Goal: Task Accomplishment & Management: Manage account settings

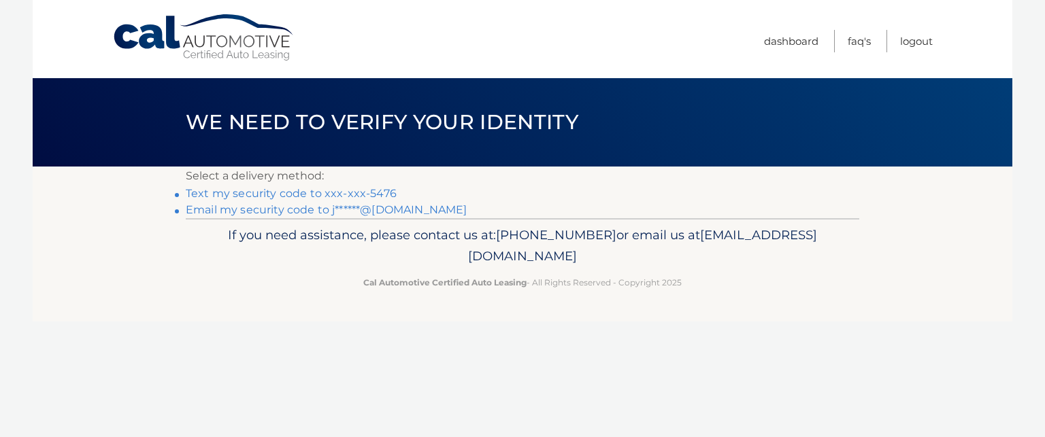
click at [308, 195] on link "Text my security code to xxx-xxx-5476" at bounding box center [291, 193] width 211 height 13
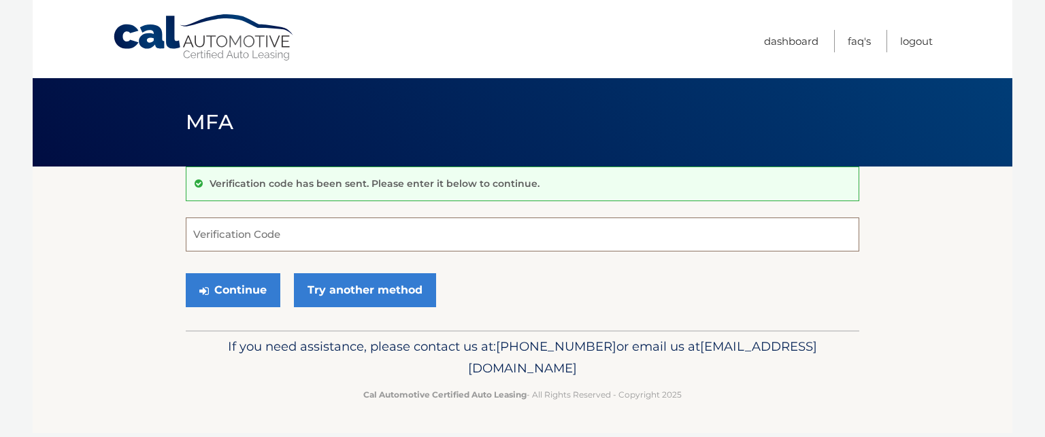
click at [269, 219] on input "Verification Code" at bounding box center [523, 235] width 674 height 34
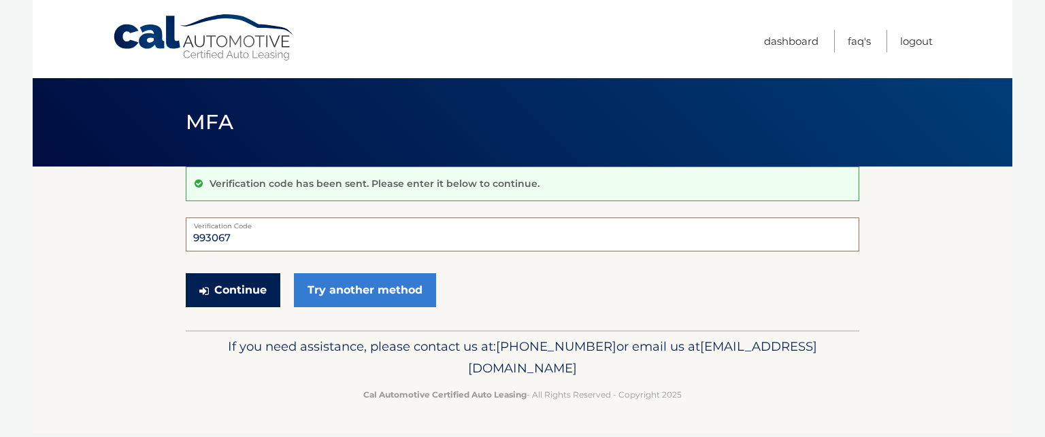
type input "993067"
click at [252, 288] on button "Continue" at bounding box center [233, 290] width 95 height 34
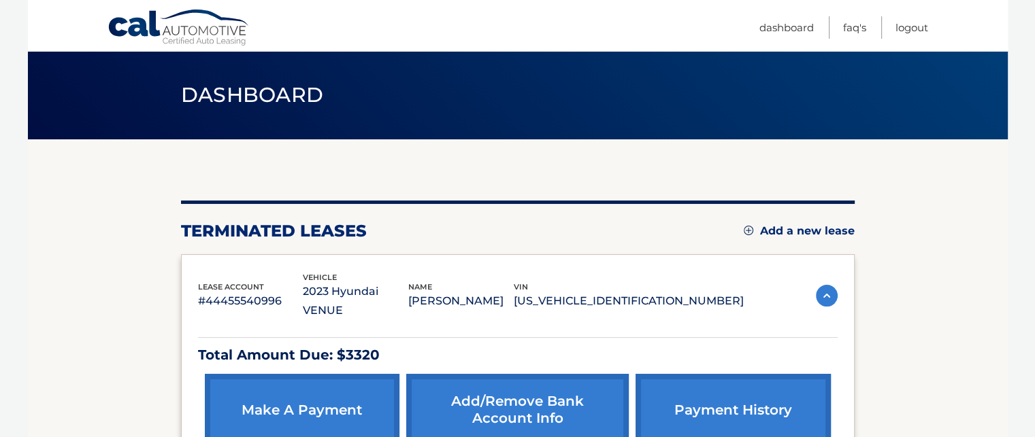
scroll to position [145, 0]
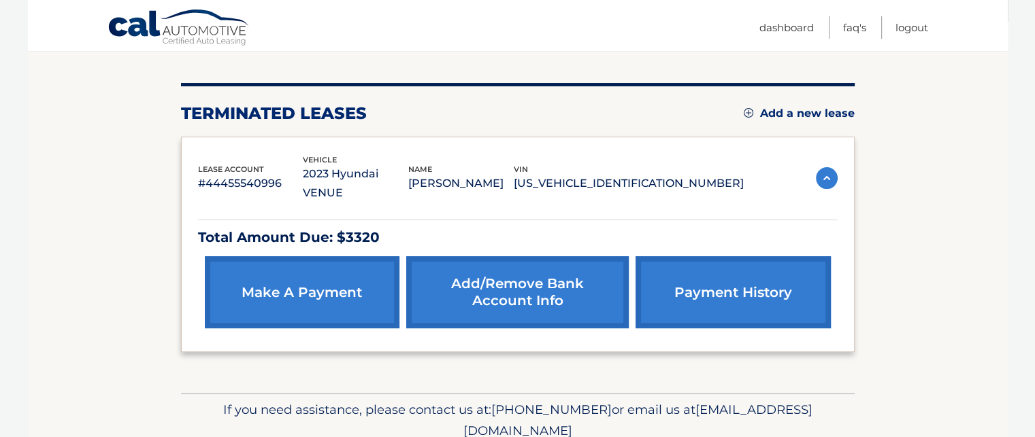
click at [519, 271] on link "Add/Remove bank account info" at bounding box center [517, 292] width 222 height 72
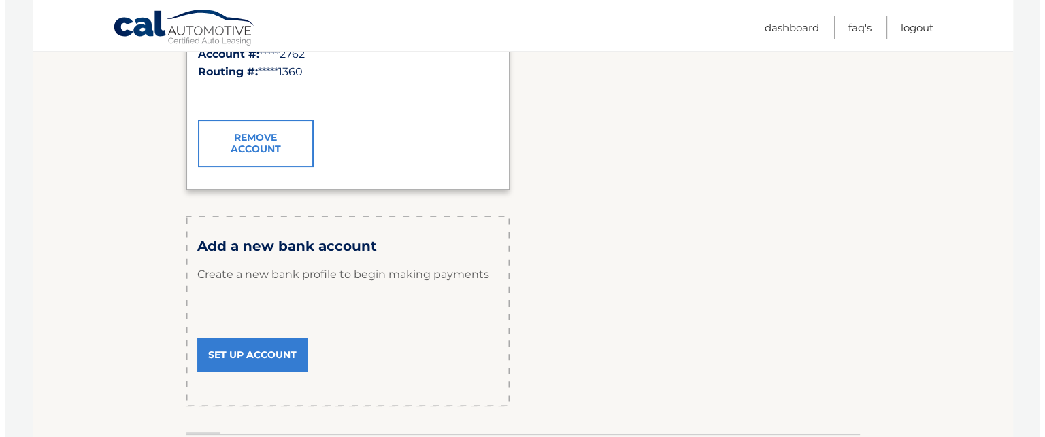
scroll to position [390, 0]
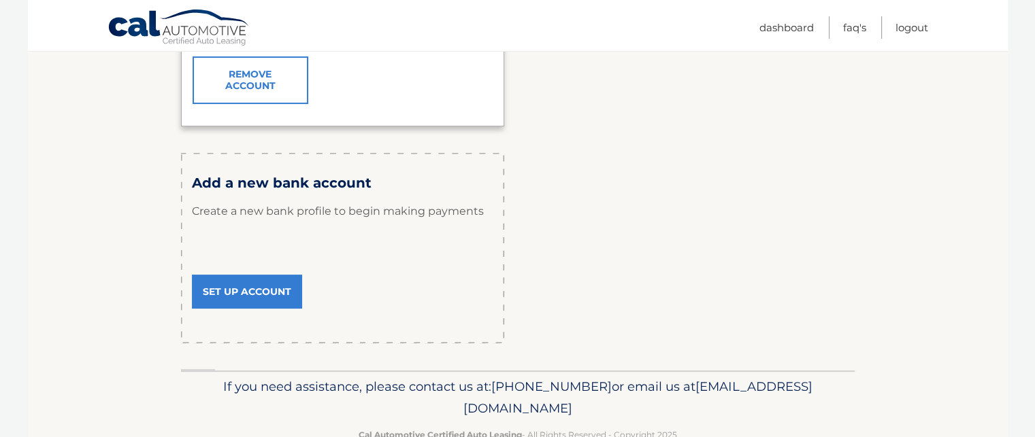
click at [242, 84] on link "Remove Account" at bounding box center [251, 80] width 116 height 48
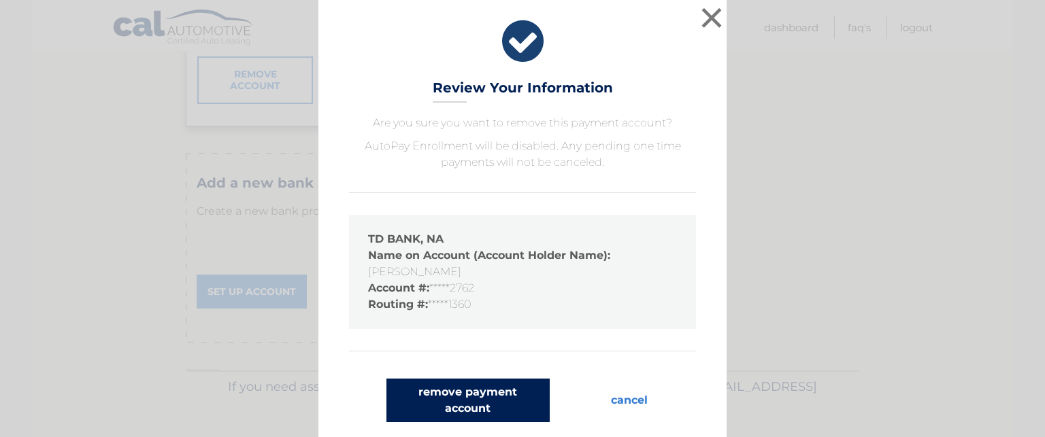
click at [460, 410] on button "remove payment account" at bounding box center [467, 401] width 163 height 44
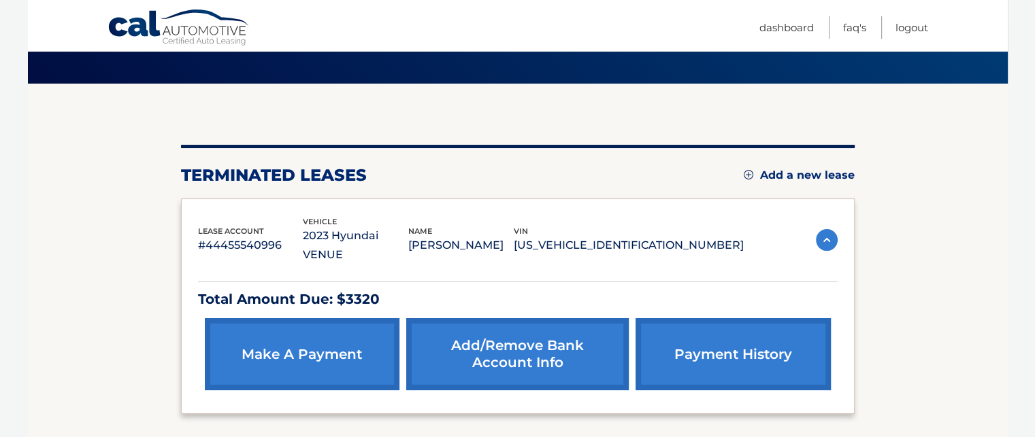
scroll to position [109, 0]
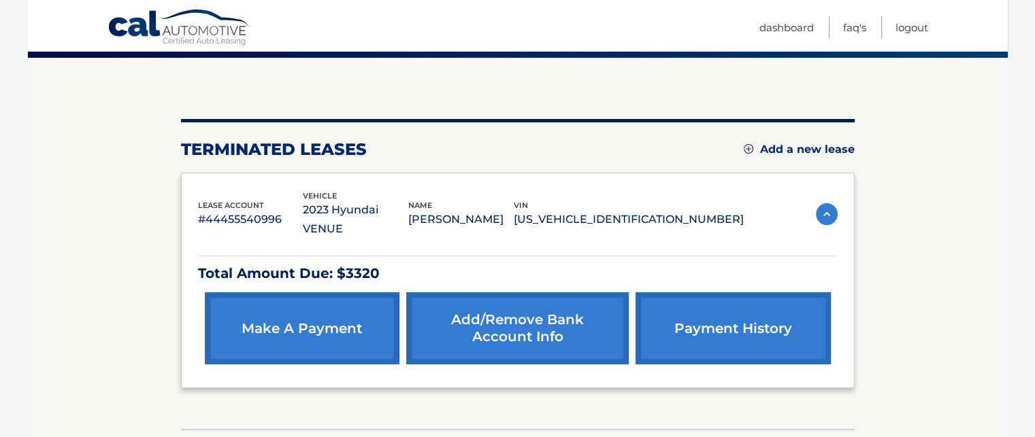
click at [505, 305] on link "Add/Remove bank account info" at bounding box center [517, 329] width 222 height 72
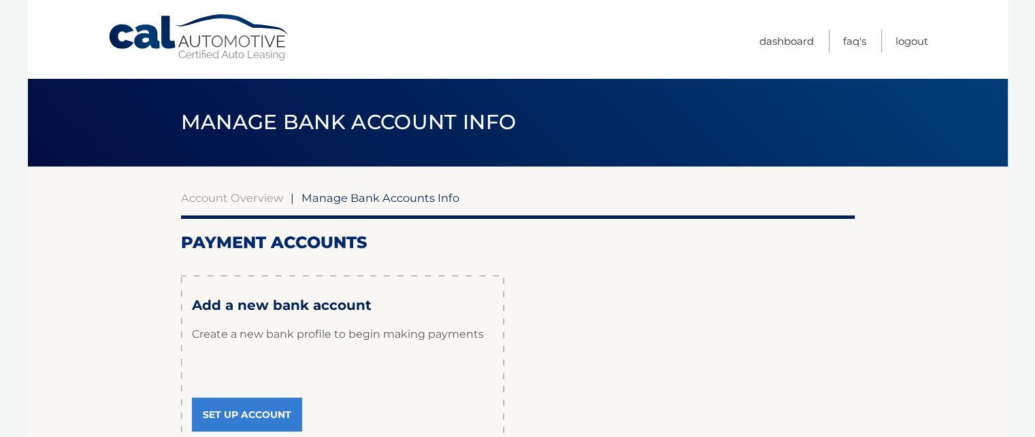
click at [265, 410] on link "Set Up Account" at bounding box center [247, 415] width 110 height 34
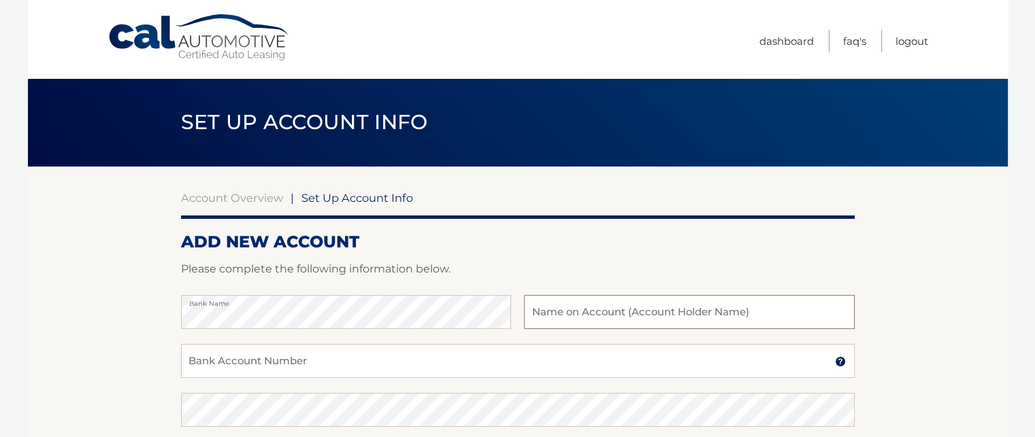
click at [572, 301] on input "text" at bounding box center [689, 312] width 330 height 34
type input "Jeffrey B. Levine"
click at [212, 355] on input "Bank Account Number" at bounding box center [518, 361] width 674 height 34
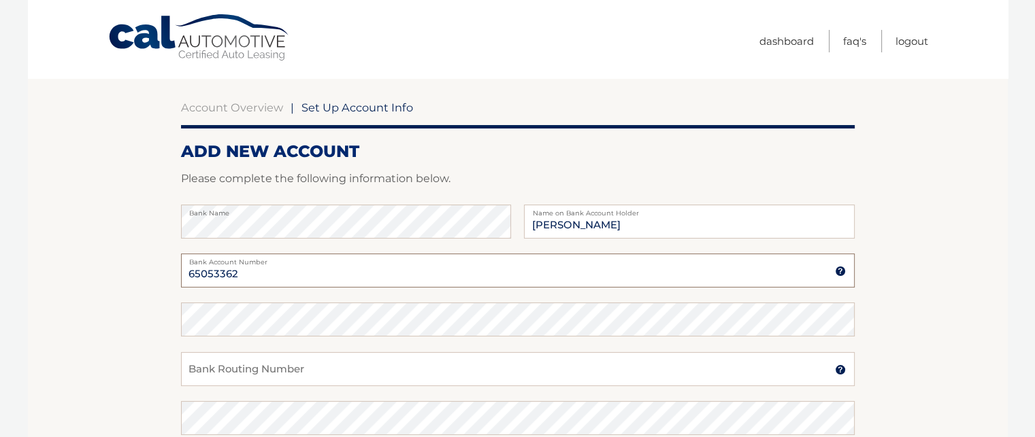
scroll to position [136, 0]
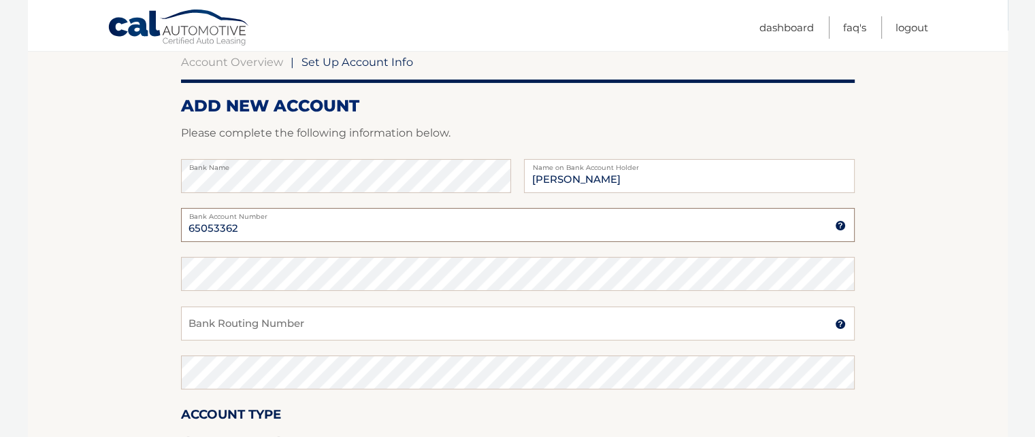
type input "65053362"
click at [207, 321] on input "Bank Routing Number" at bounding box center [518, 324] width 674 height 34
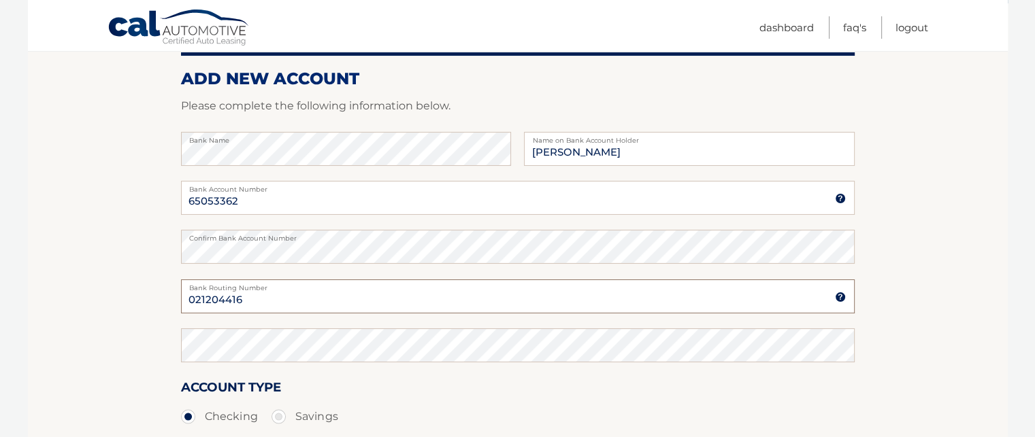
scroll to position [254, 0]
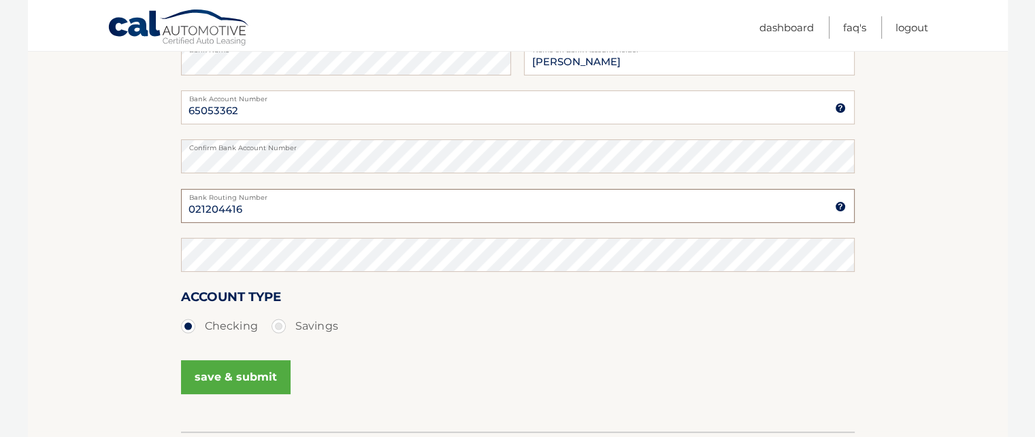
type input "021204416"
click at [237, 371] on button "save & submit" at bounding box center [236, 378] width 110 height 34
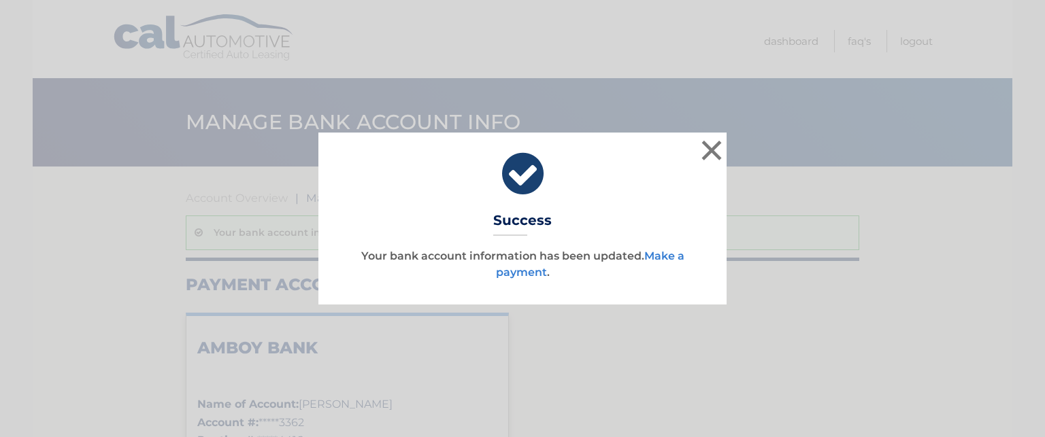
click at [664, 256] on link "Make a payment" at bounding box center [590, 264] width 188 height 29
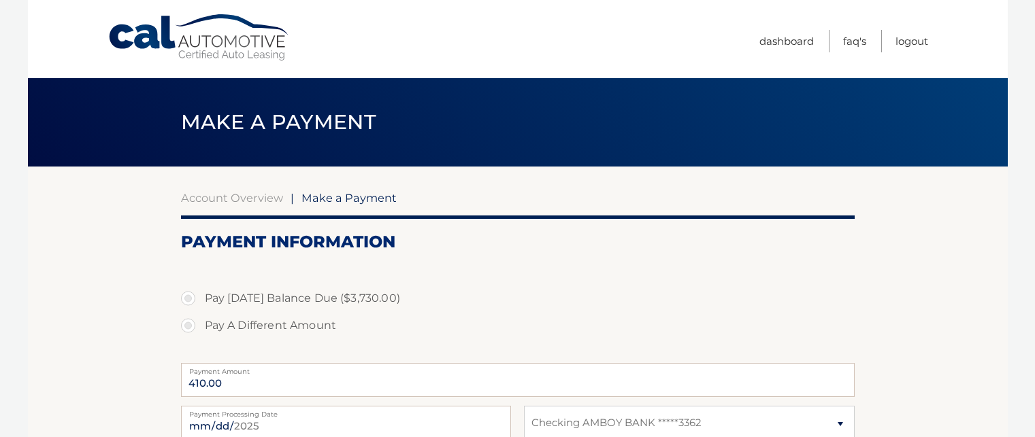
select select "Y2M3NzcxM2UtNGFmMC00MDkyLWJlNDUtZTJmZTkzMGUzZjQ2"
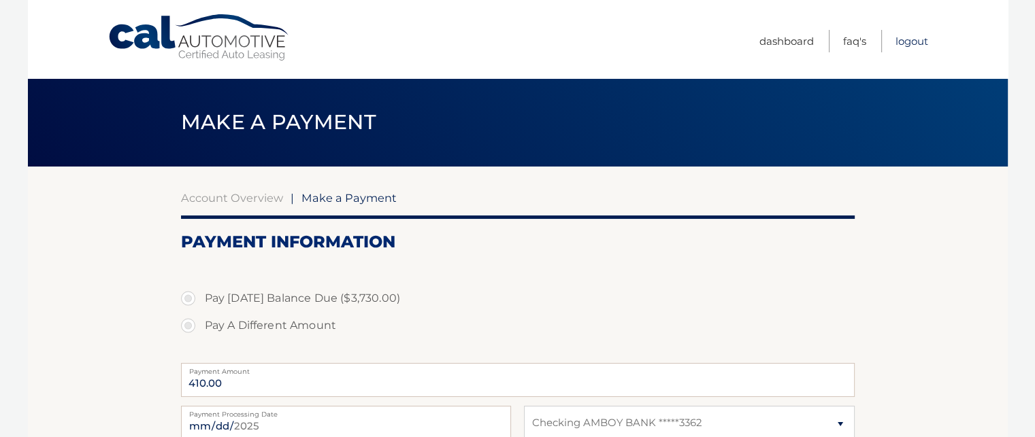
click at [915, 38] on link "Logout" at bounding box center [911, 41] width 33 height 22
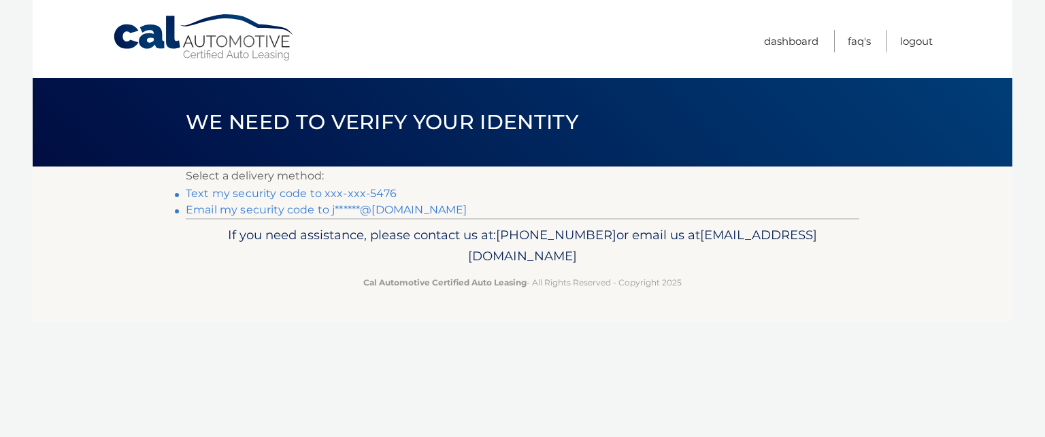
click at [231, 195] on link "Text my security code to xxx-xxx-5476" at bounding box center [291, 193] width 211 height 13
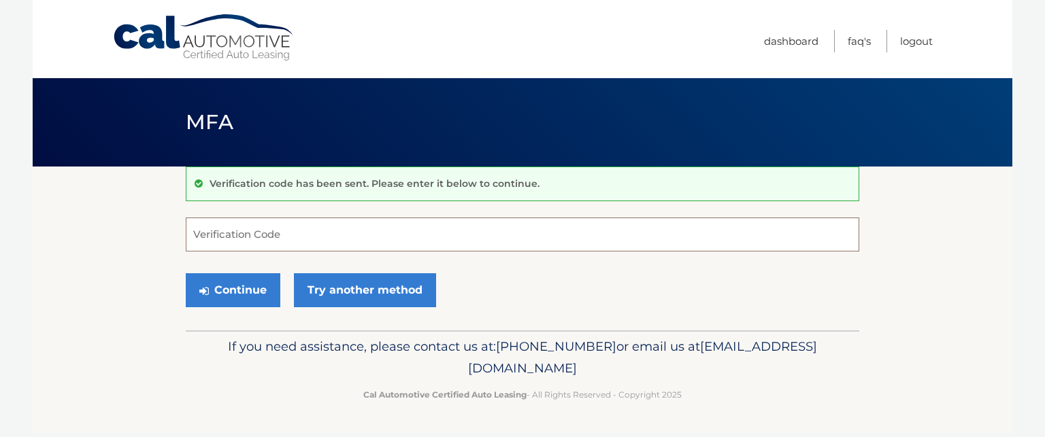
click at [202, 231] on input "Verification Code" at bounding box center [523, 235] width 674 height 34
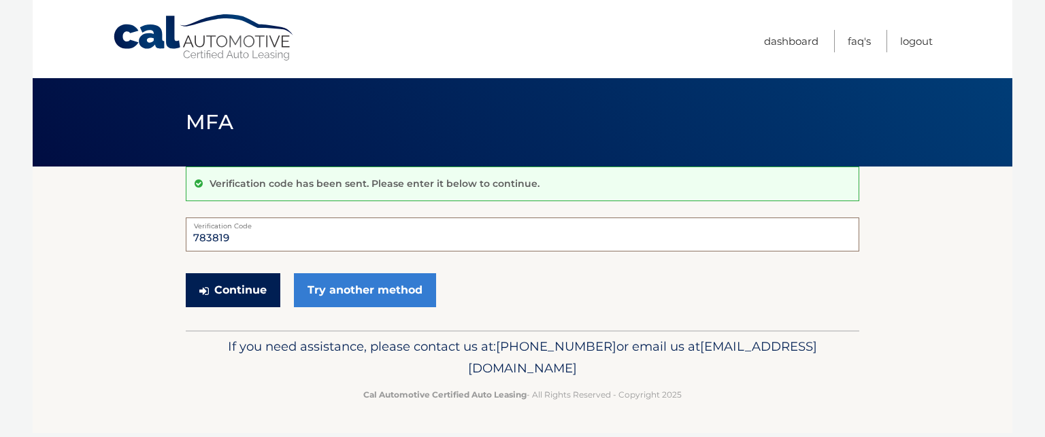
type input "783819"
click at [237, 286] on button "Continue" at bounding box center [233, 290] width 95 height 34
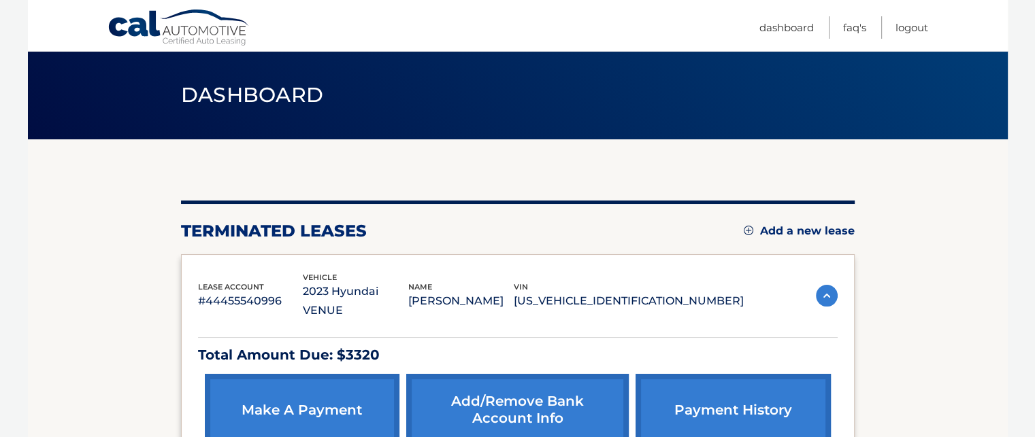
scroll to position [99, 0]
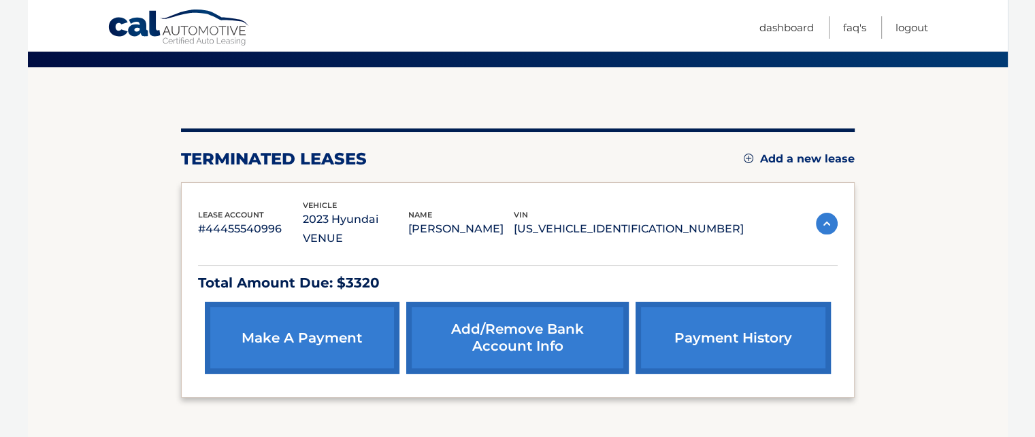
click at [309, 318] on link "make a payment" at bounding box center [302, 338] width 195 height 72
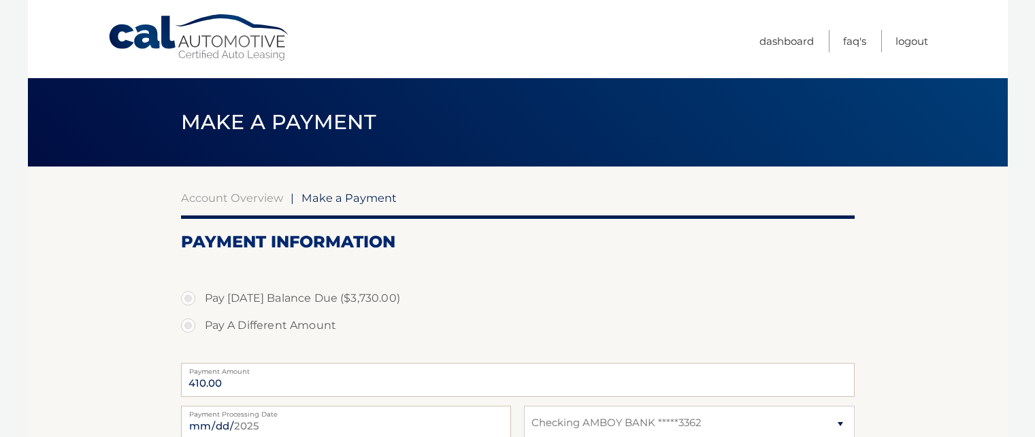
select select "Y2M3NzcxM2UtNGFmMC00MDkyLWJlNDUtZTJmZTkzMGUzZjQ2"
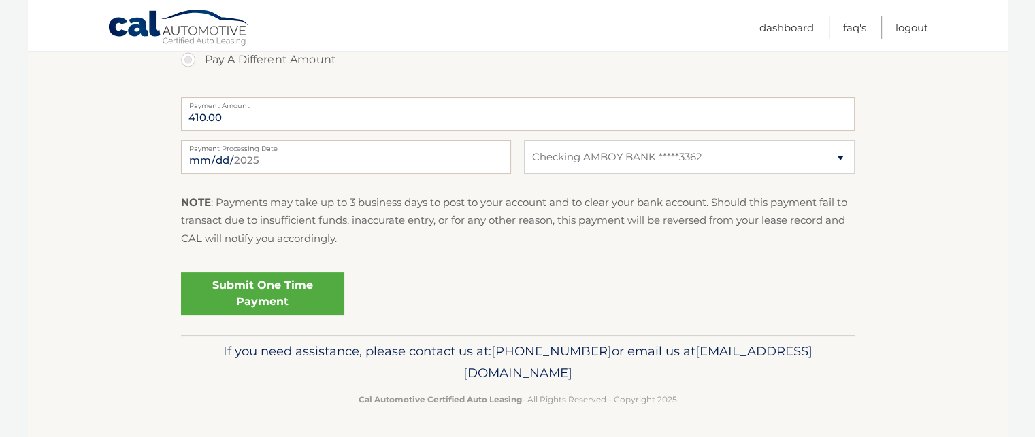
scroll to position [267, 0]
click at [781, 29] on link "Dashboard" at bounding box center [786, 27] width 54 height 22
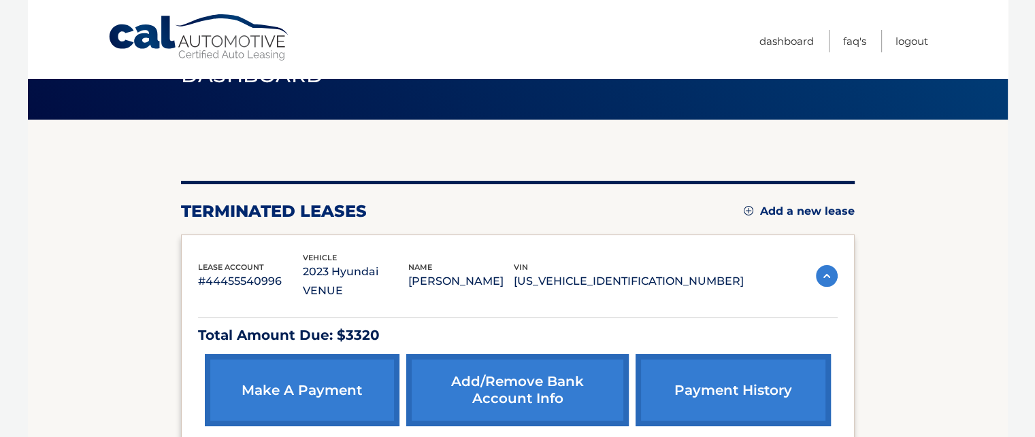
scroll to position [38, 0]
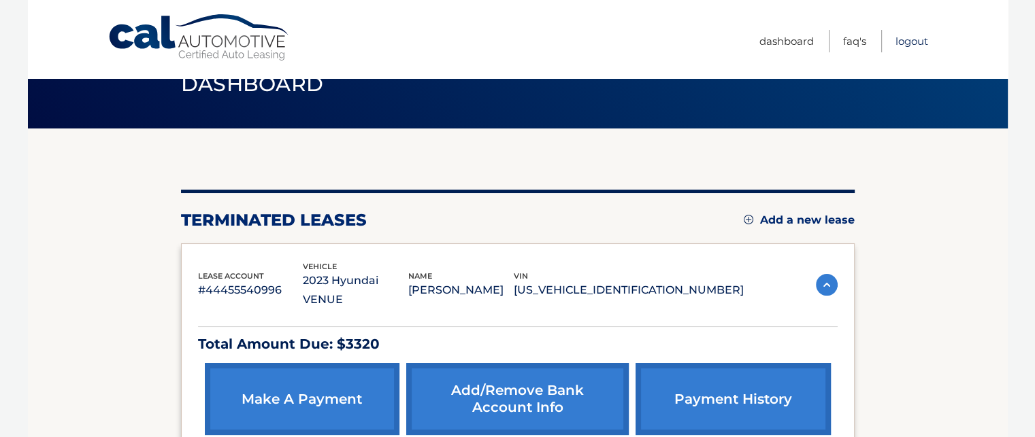
click at [912, 43] on link "Logout" at bounding box center [911, 41] width 33 height 22
